Goal: Navigation & Orientation: Understand site structure

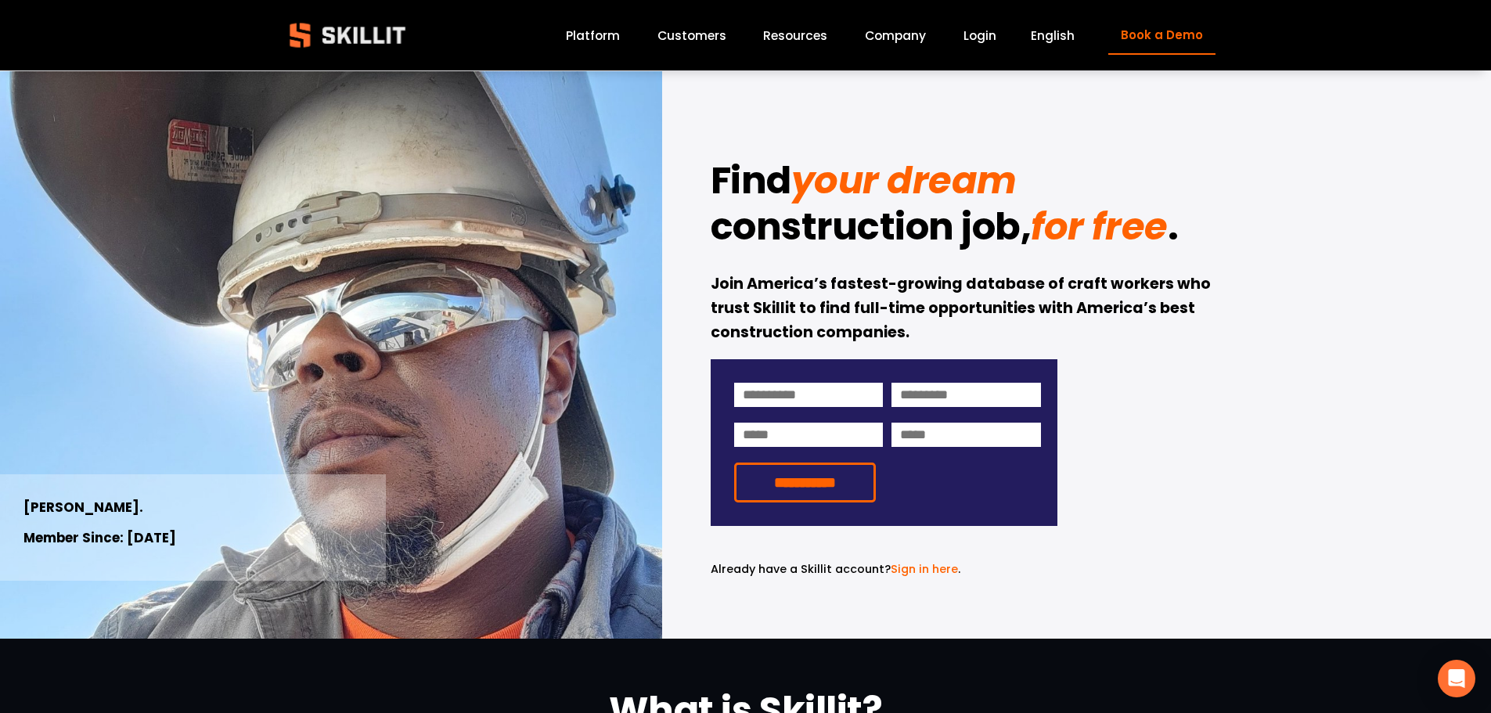
click at [588, 30] on link "Platform" at bounding box center [593, 35] width 54 height 21
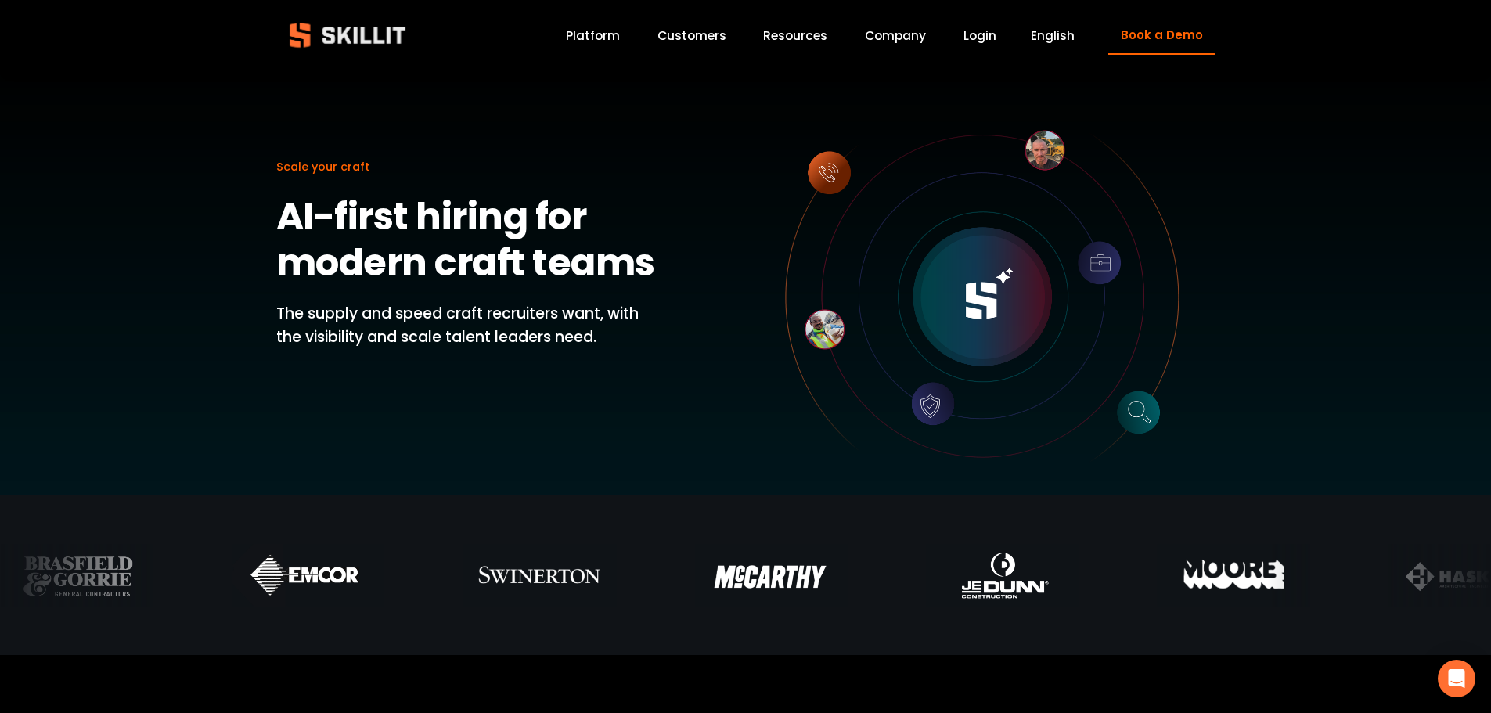
click at [900, 37] on link "Company" at bounding box center [895, 35] width 61 height 21
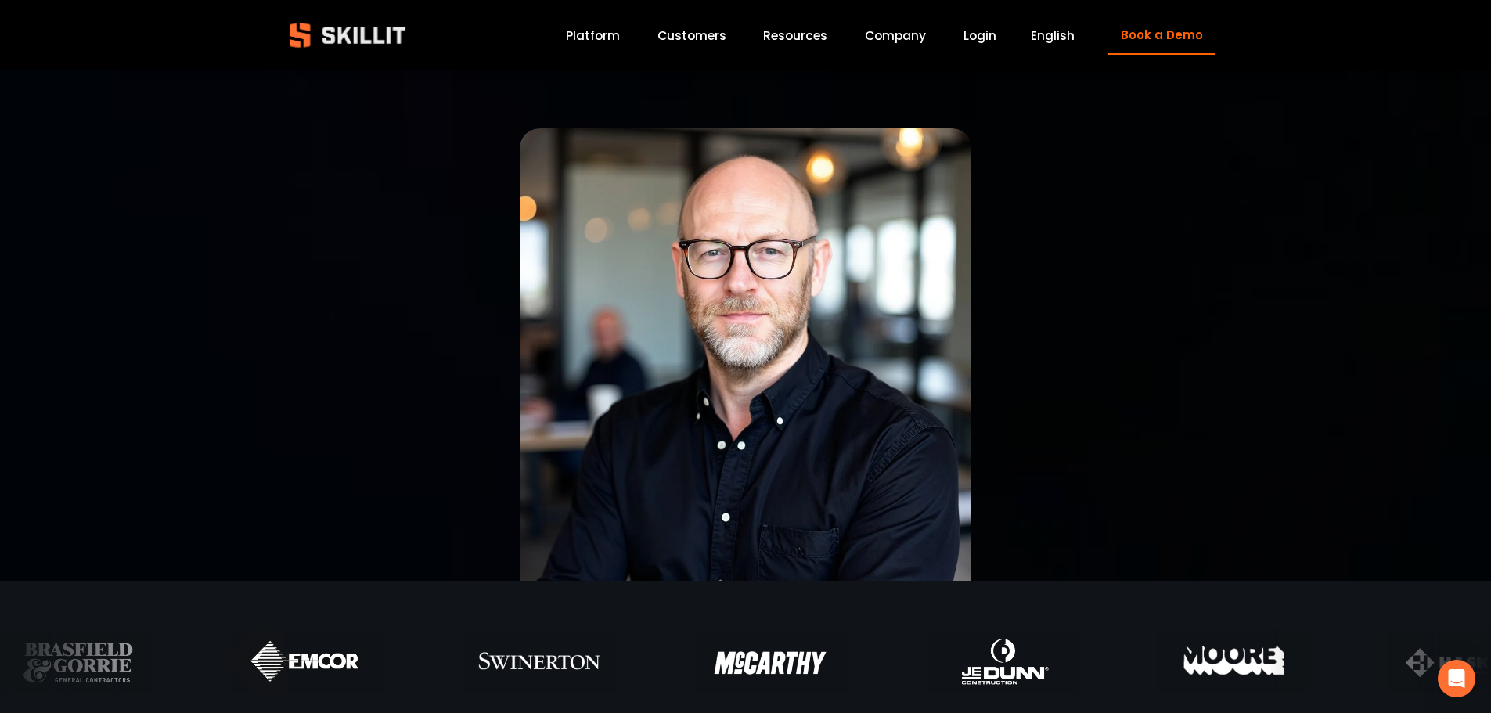
click at [0, 0] on div "Blog Pricing Help Center Labor Insights" at bounding box center [0, 0] width 0 height 0
click at [697, 35] on link "Customers" at bounding box center [692, 35] width 69 height 21
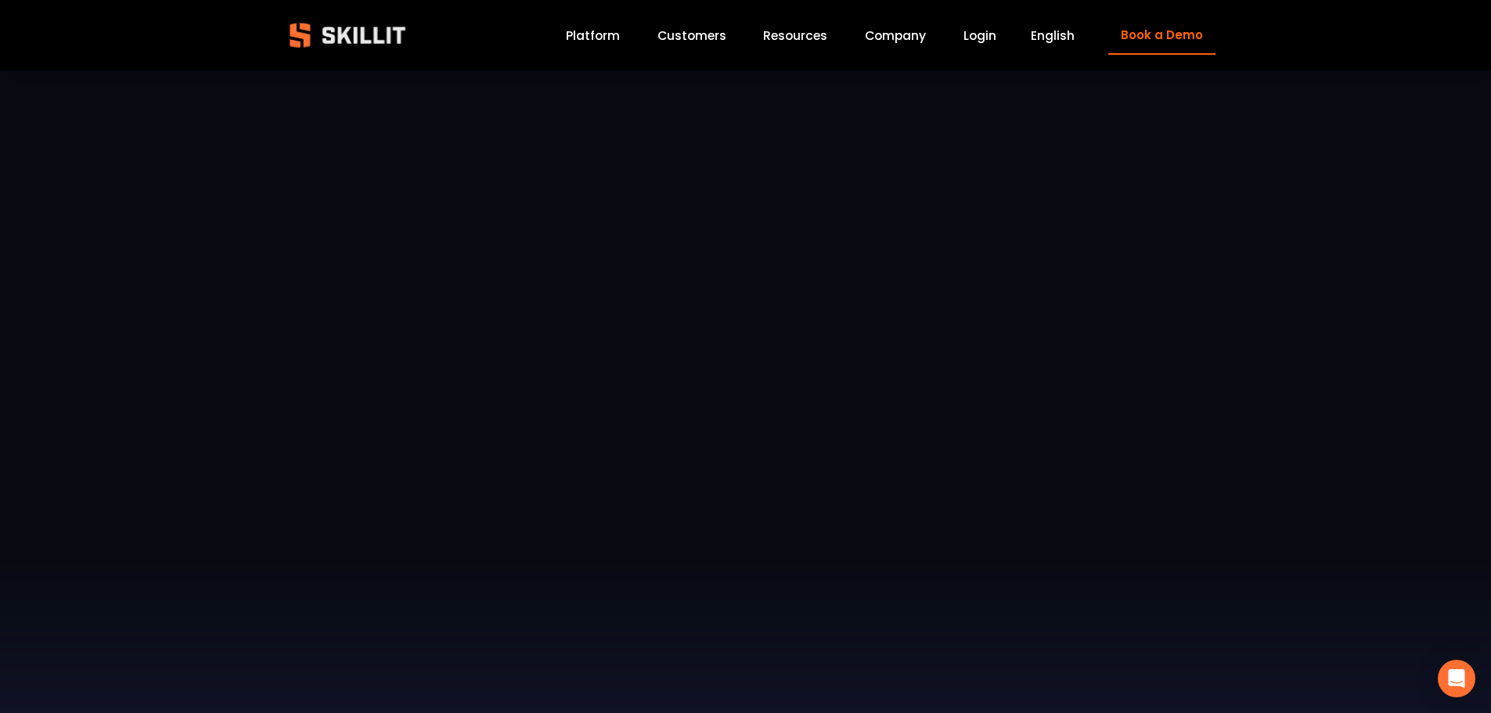
click at [582, 39] on link "Platform" at bounding box center [593, 35] width 54 height 21
